Goal: Check status: Check status

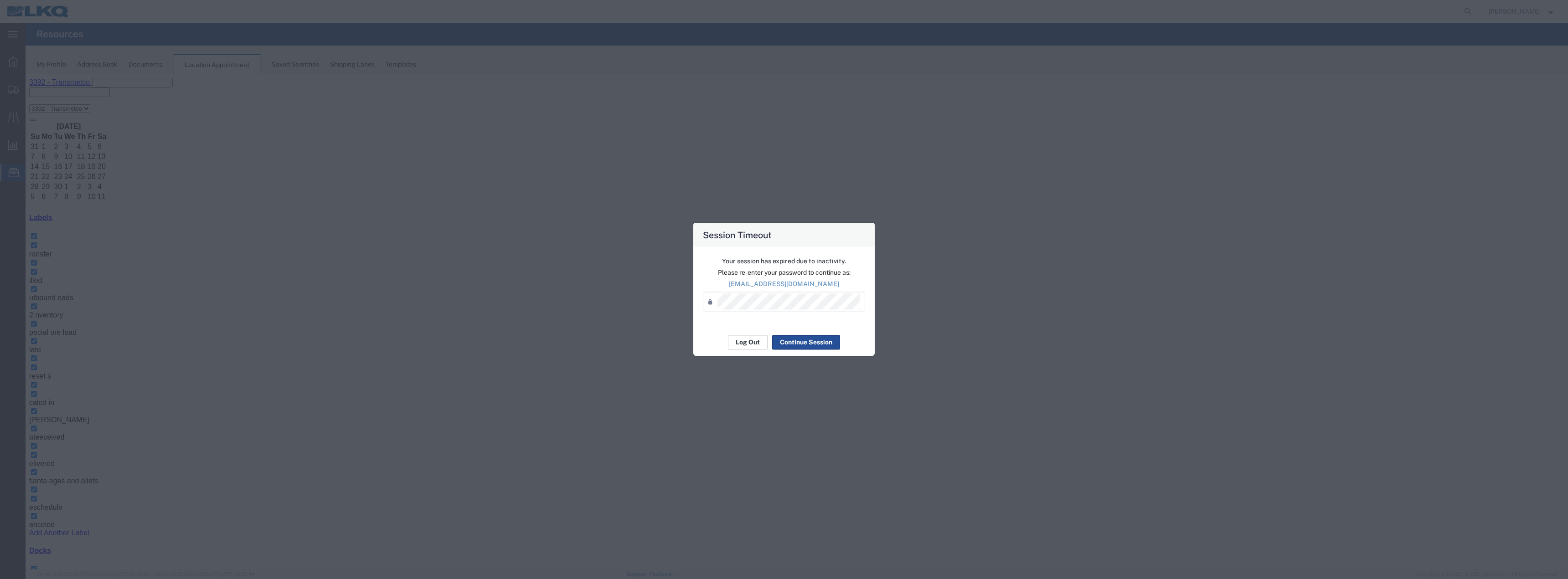
click at [746, 341] on button "Log Out" at bounding box center [747, 342] width 40 height 14
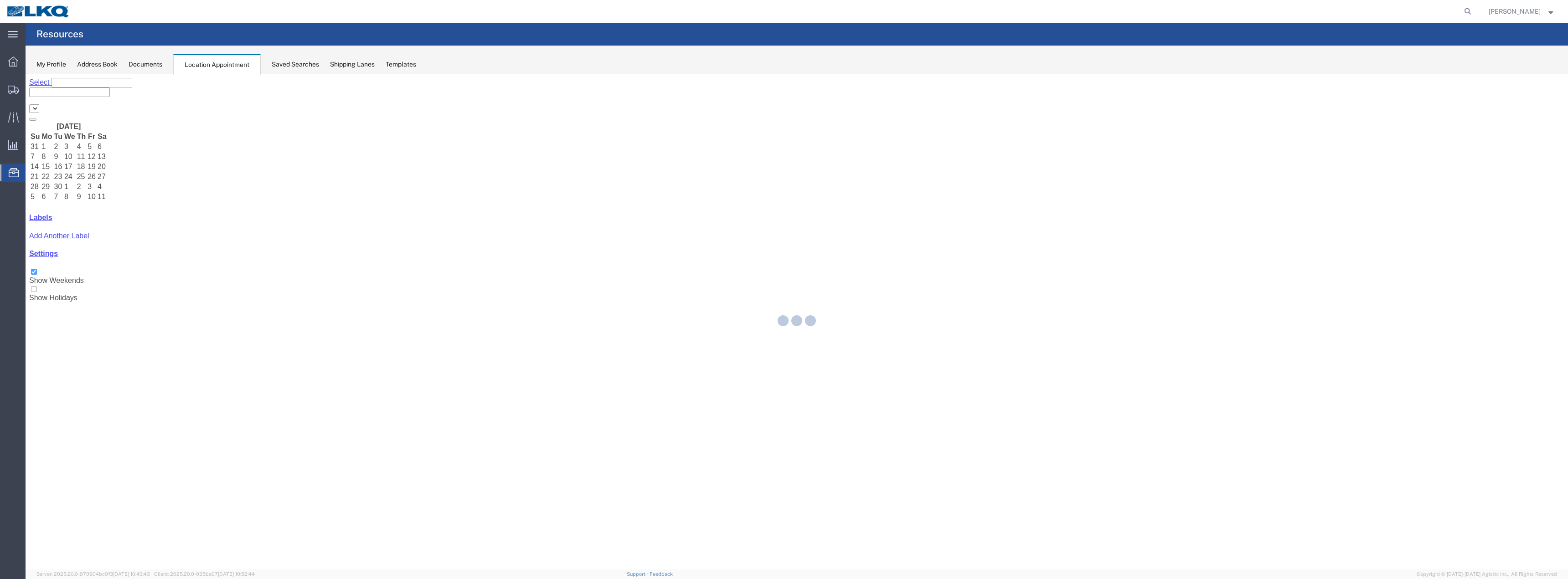
select select "28018"
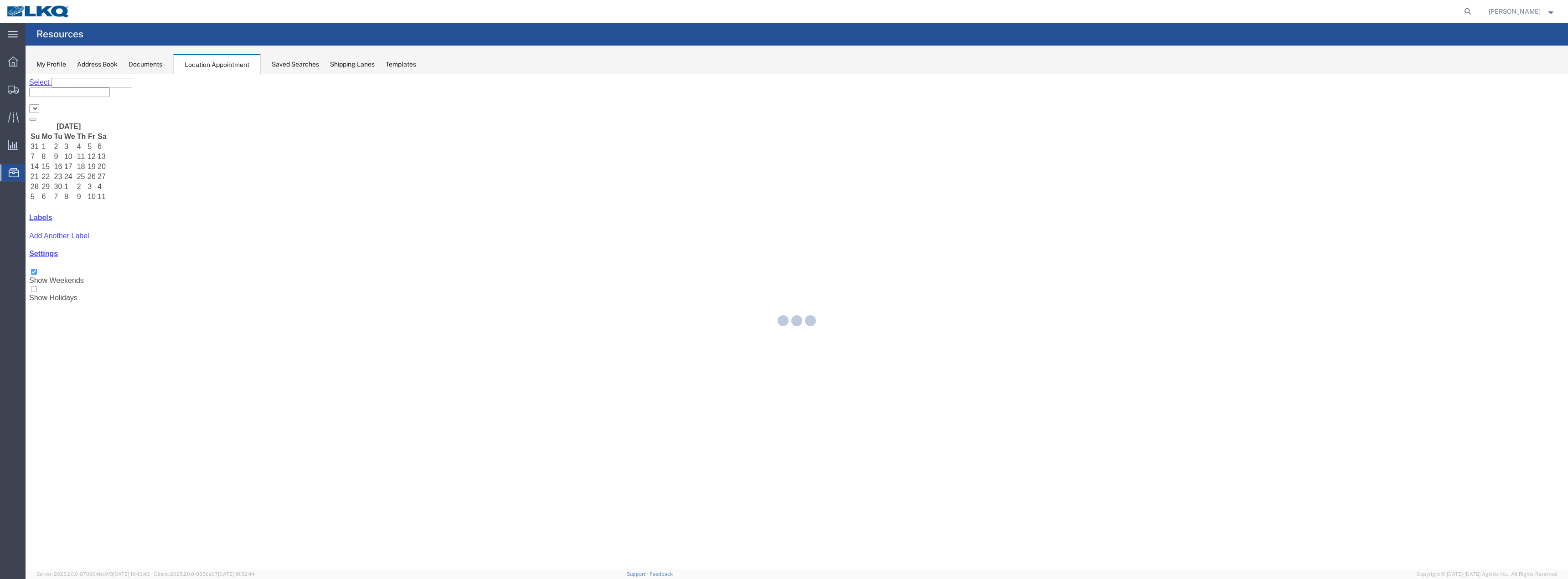
select select "28018"
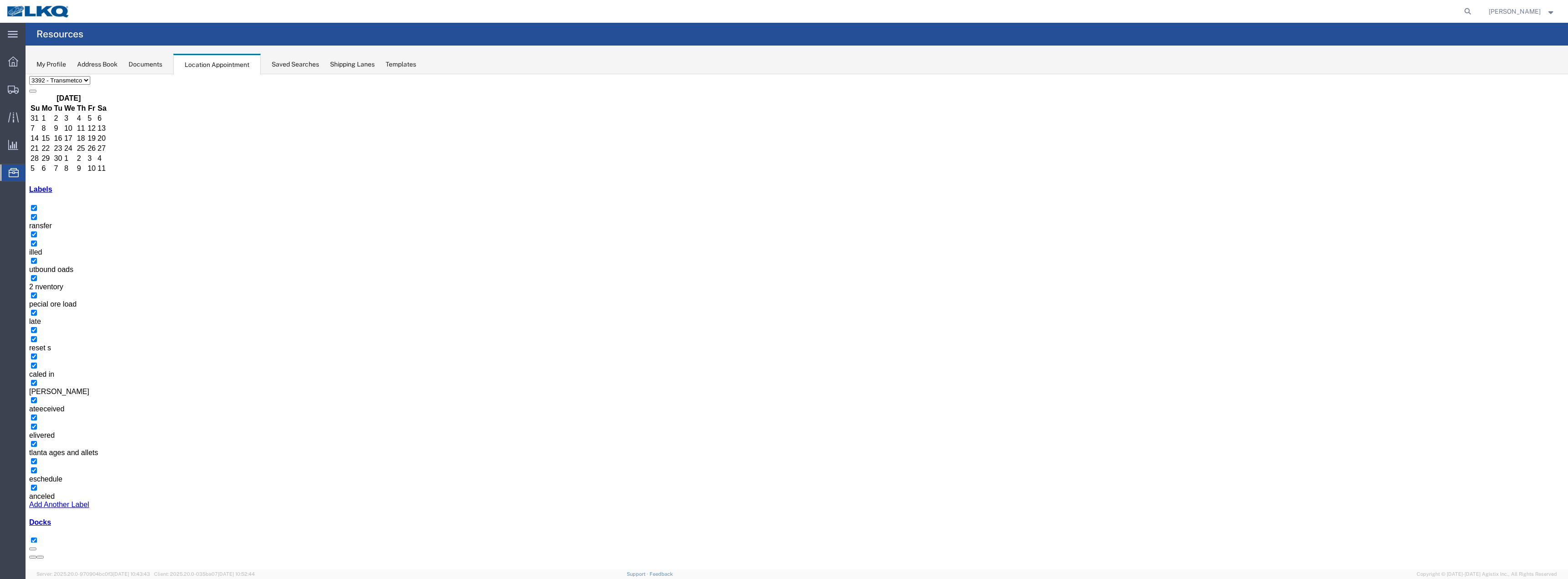
scroll to position [52, 0]
